Goal: Task Accomplishment & Management: Use online tool/utility

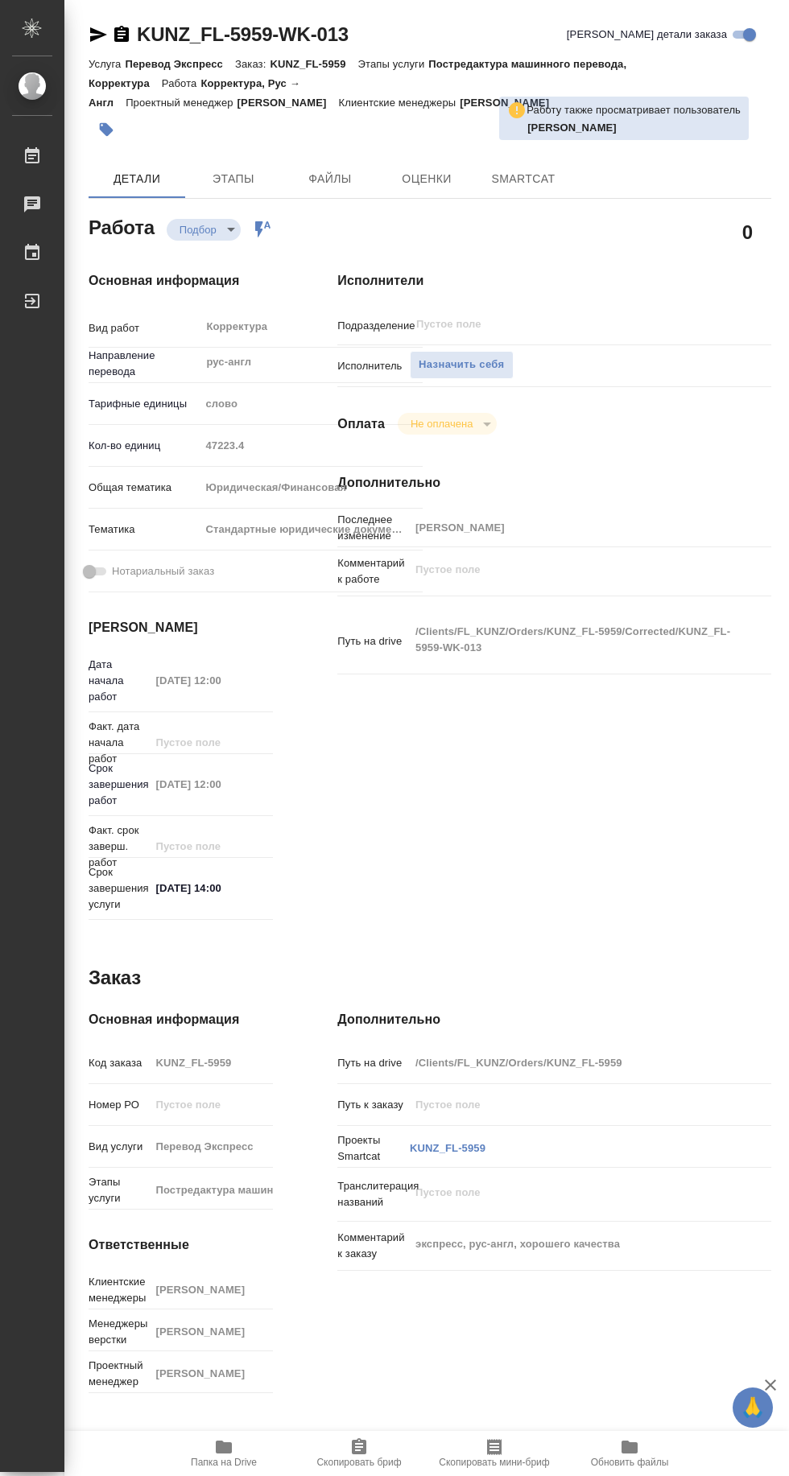
type textarea "x"
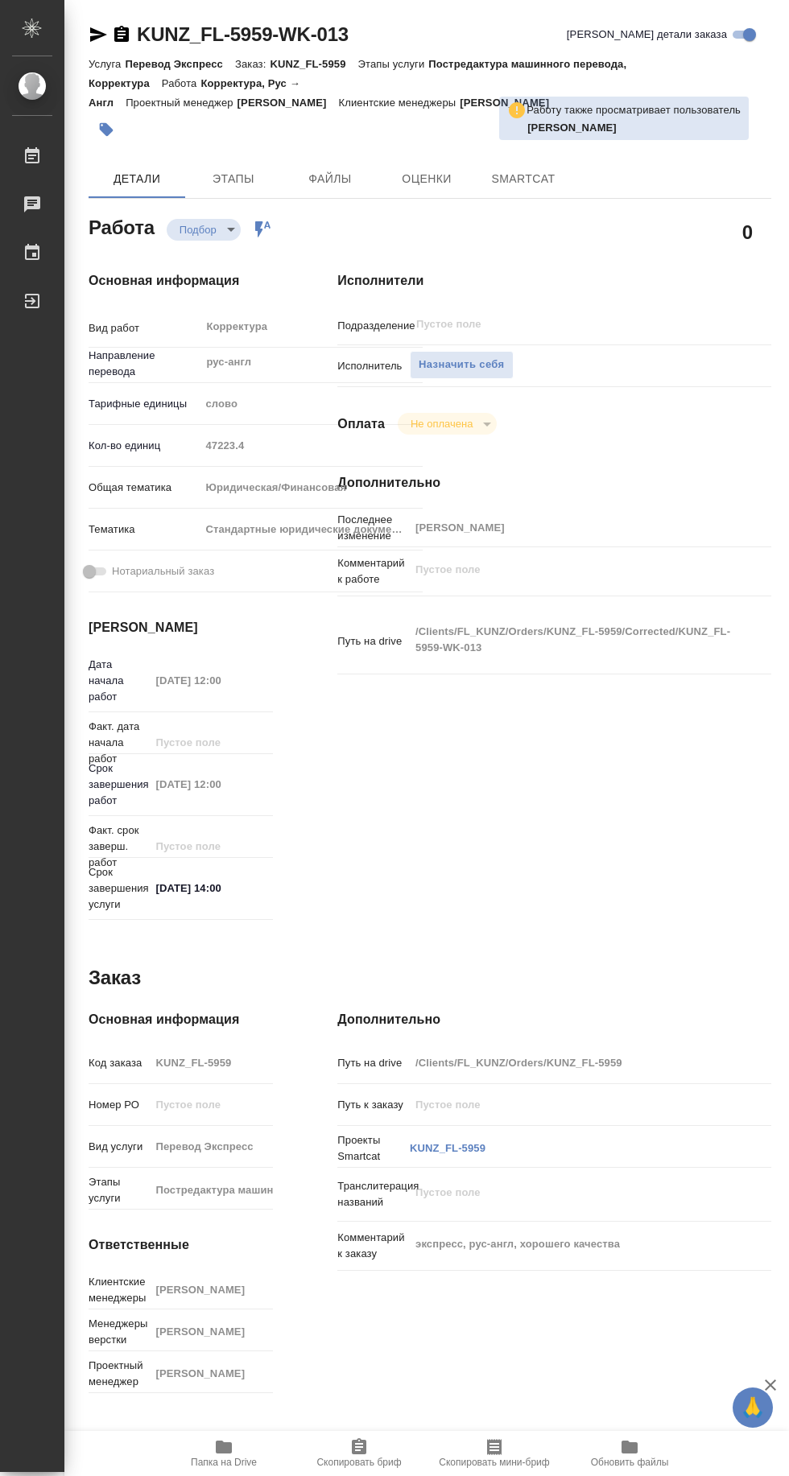
type textarea "x"
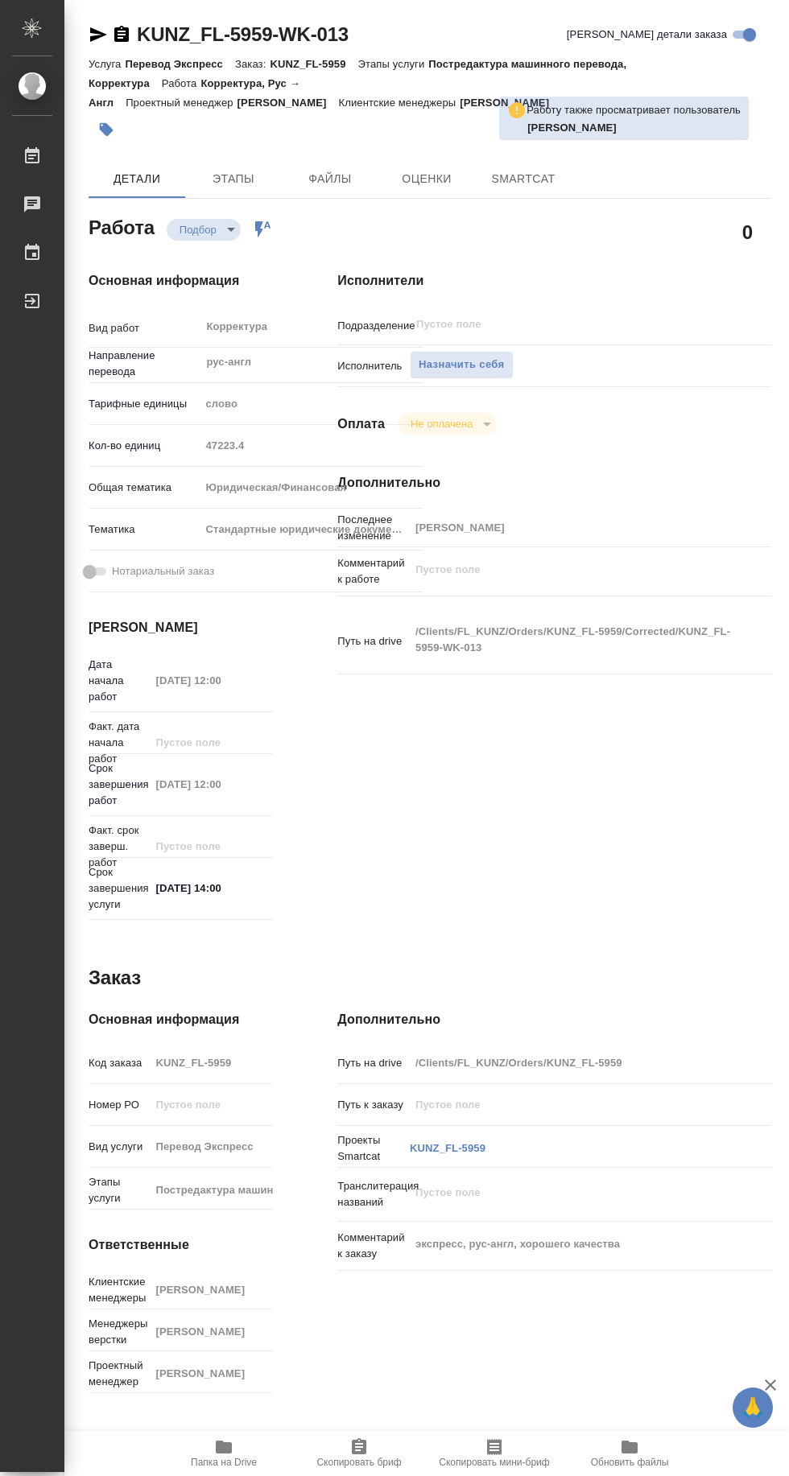
type textarea "x"
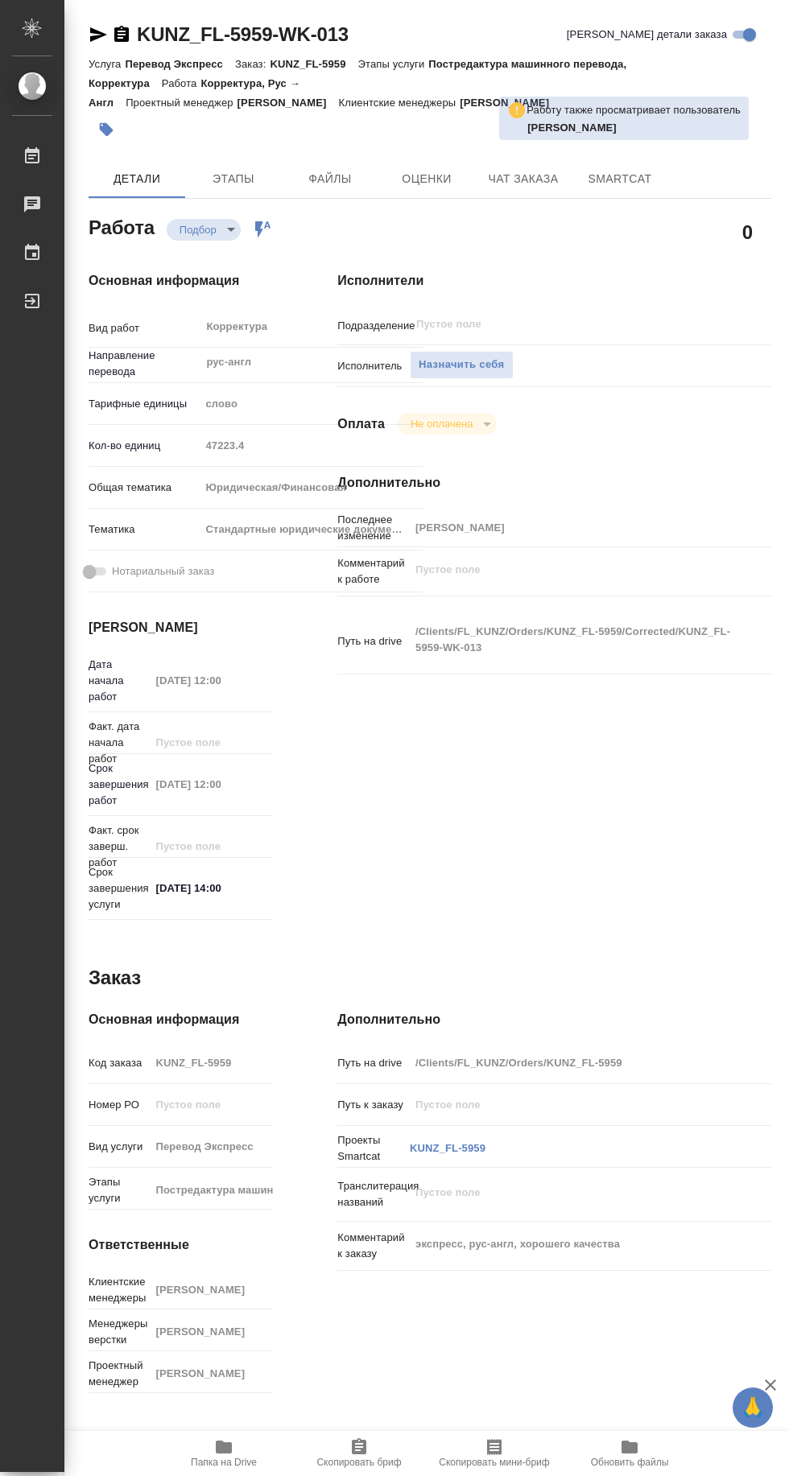
type textarea "x"
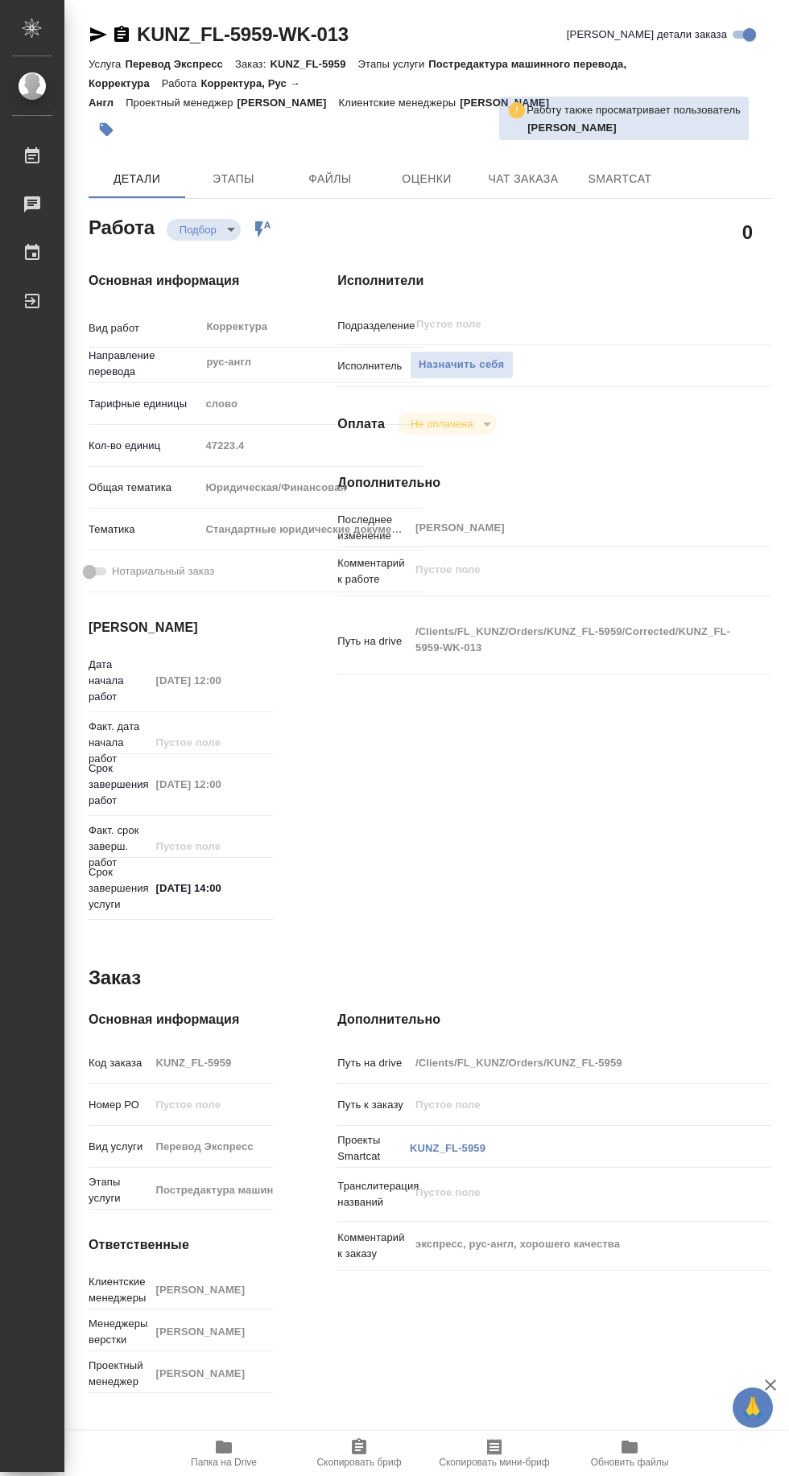
type textarea "x"
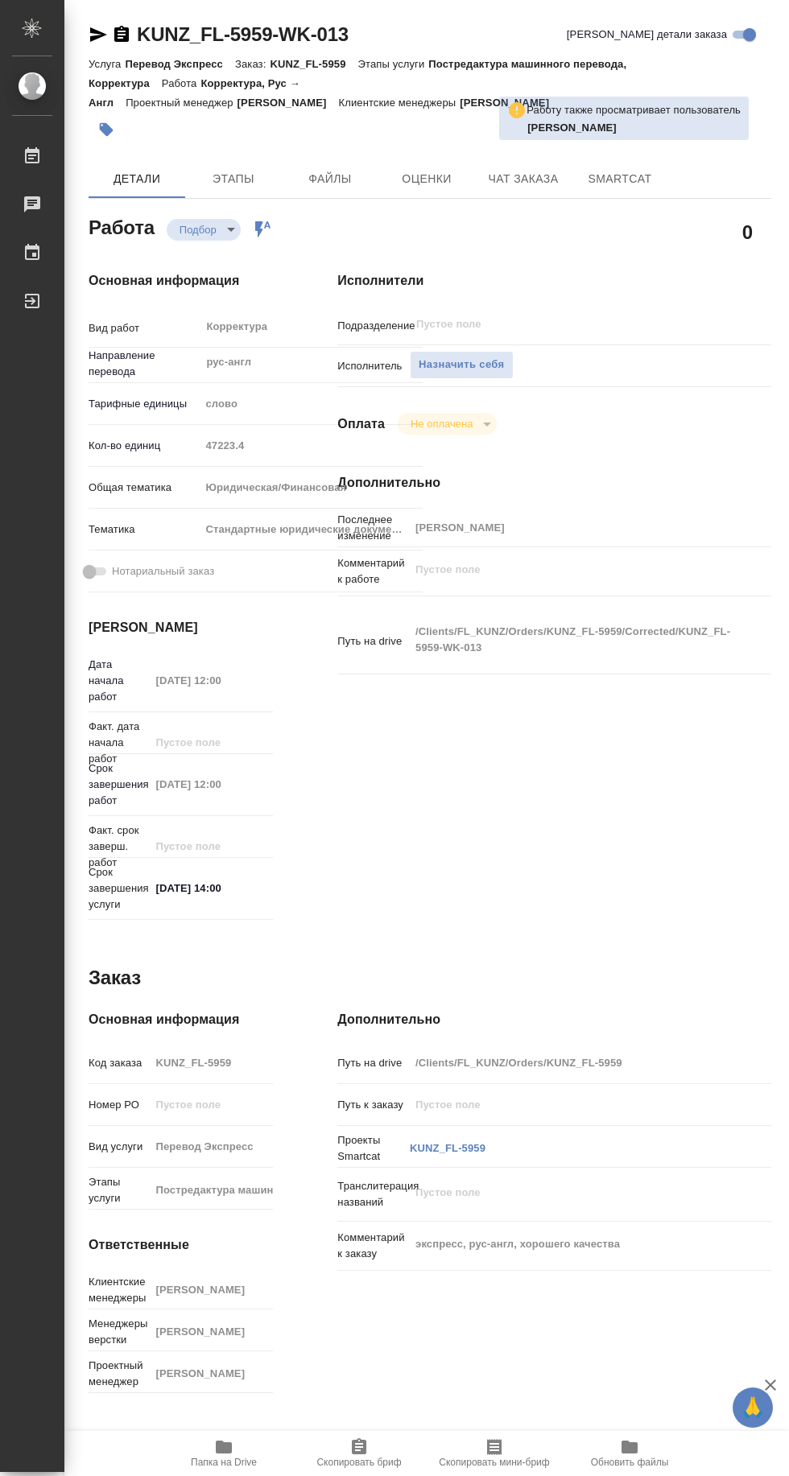
click at [242, 1457] on span "Папка на Drive" at bounding box center [224, 1462] width 66 height 11
